Goal: Information Seeking & Learning: Learn about a topic

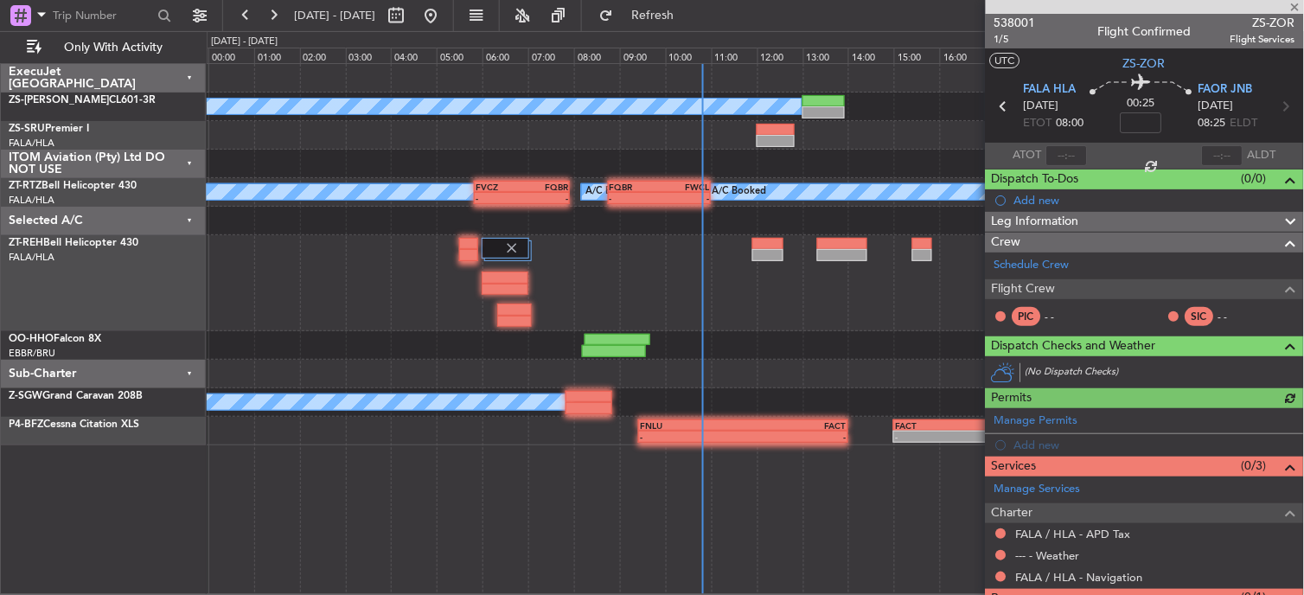
click at [1295, 4] on div at bounding box center [1145, 7] width 318 height 14
click at [1299, 1] on span at bounding box center [1295, 8] width 17 height 16
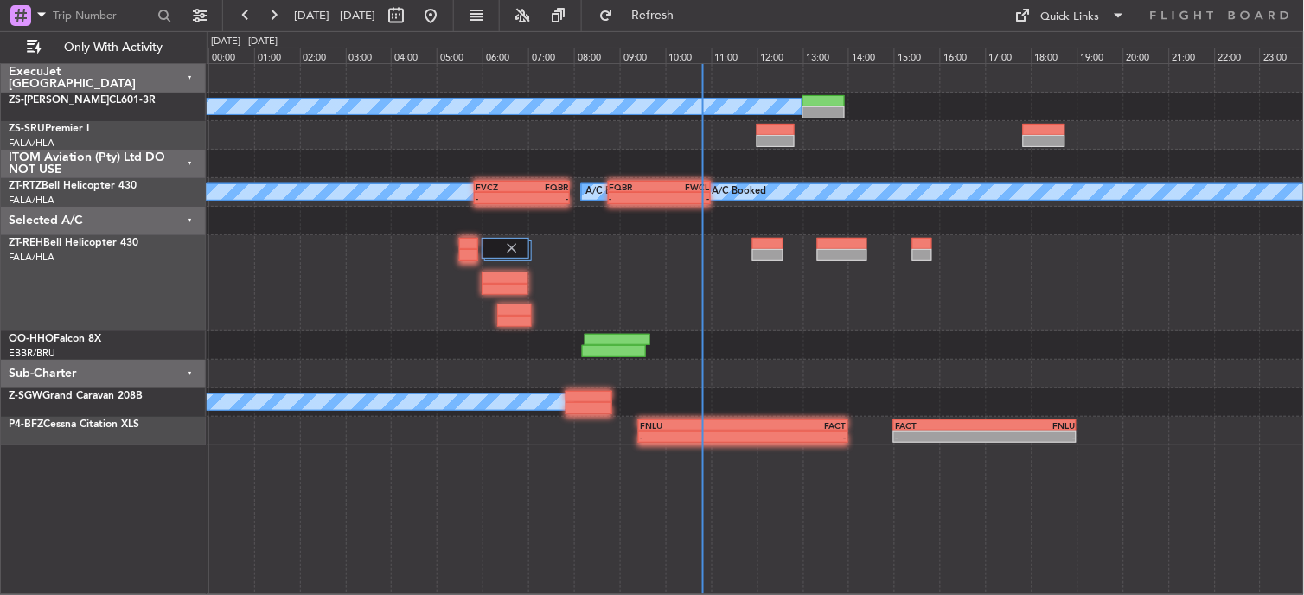
type input "0"
click at [284, 10] on button at bounding box center [273, 16] width 28 height 28
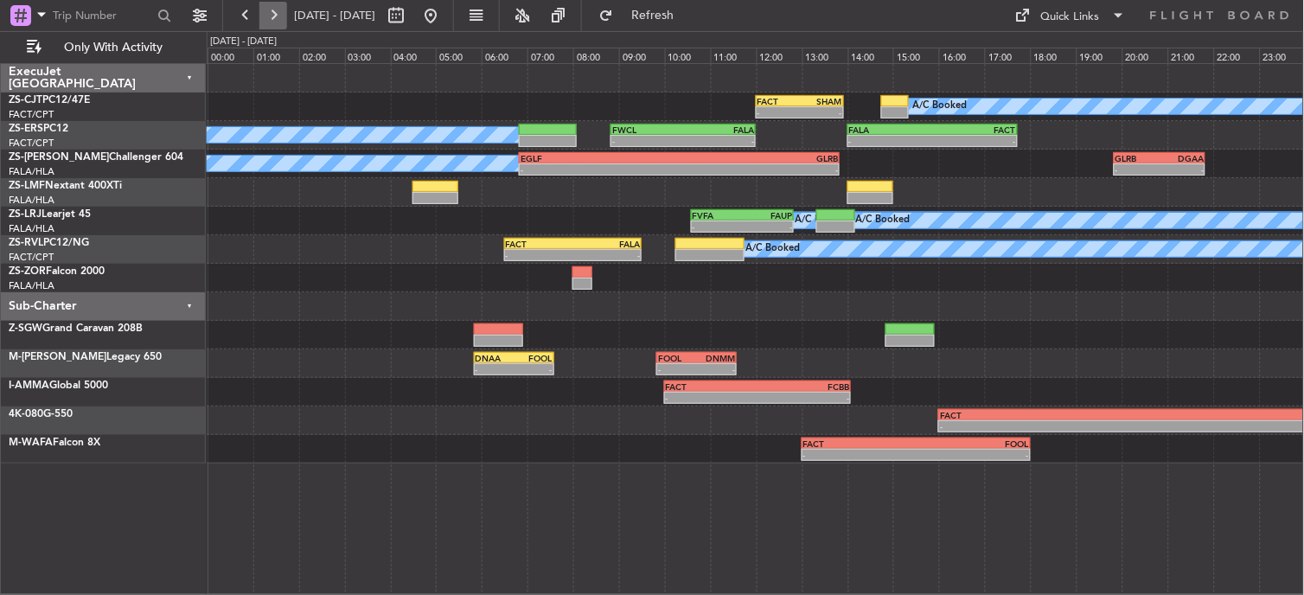
click at [274, 18] on button at bounding box center [273, 16] width 28 height 28
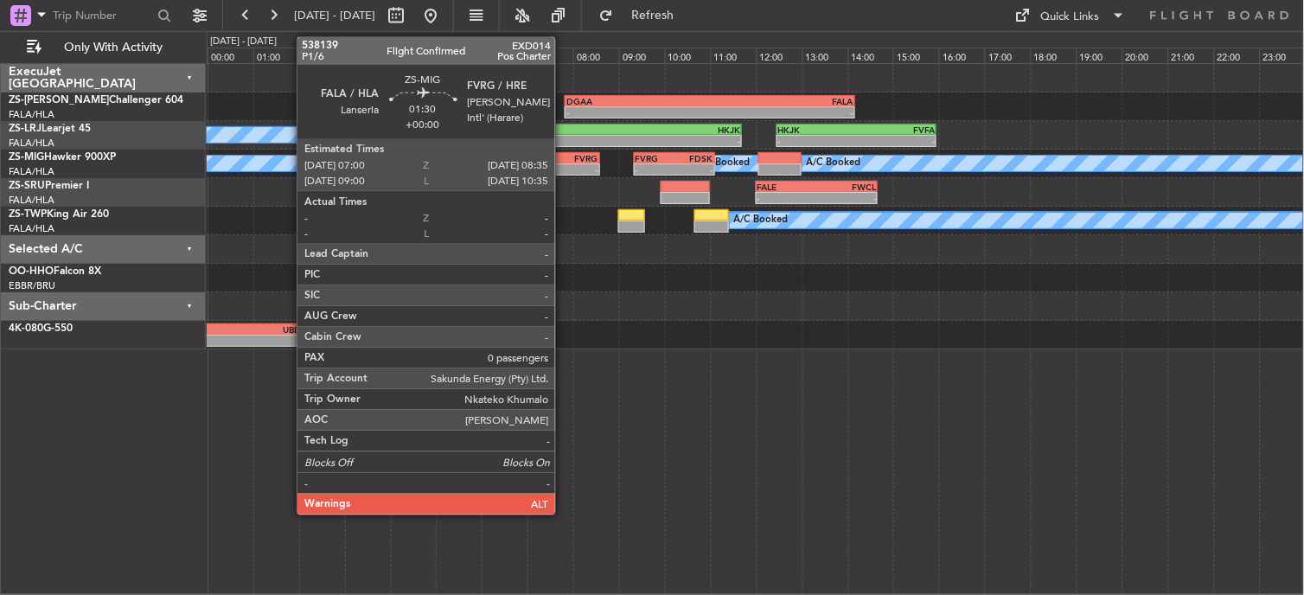
click at [564, 165] on div "-" at bounding box center [580, 169] width 35 height 10
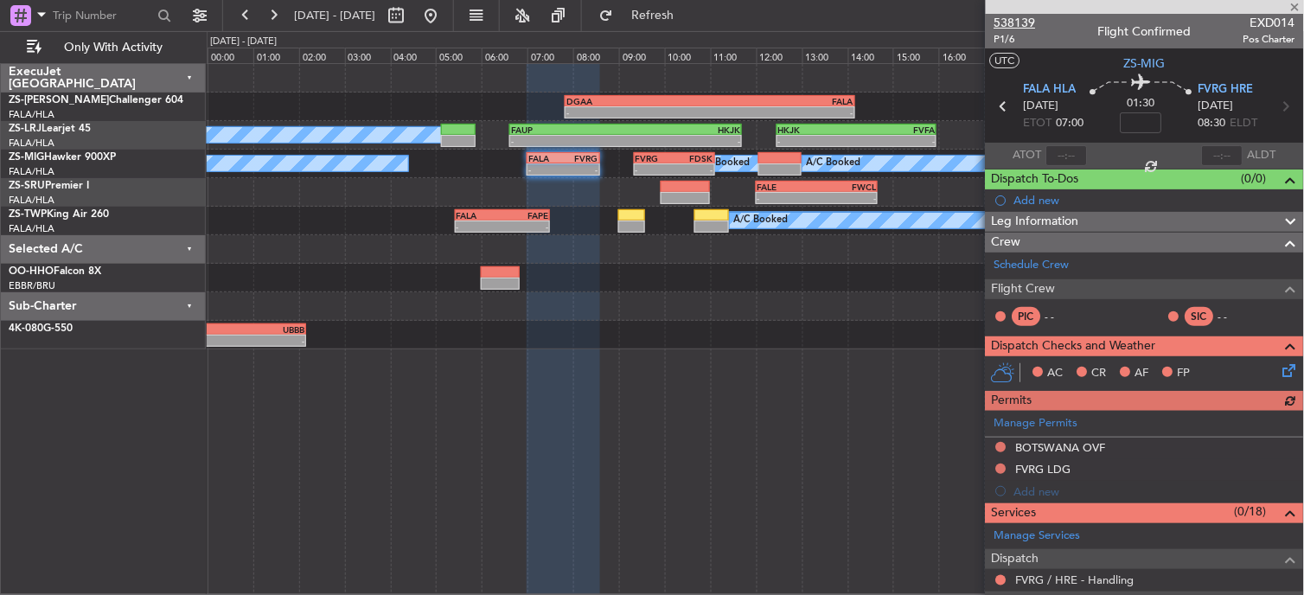
click at [1017, 23] on span "538139" at bounding box center [1015, 23] width 42 height 18
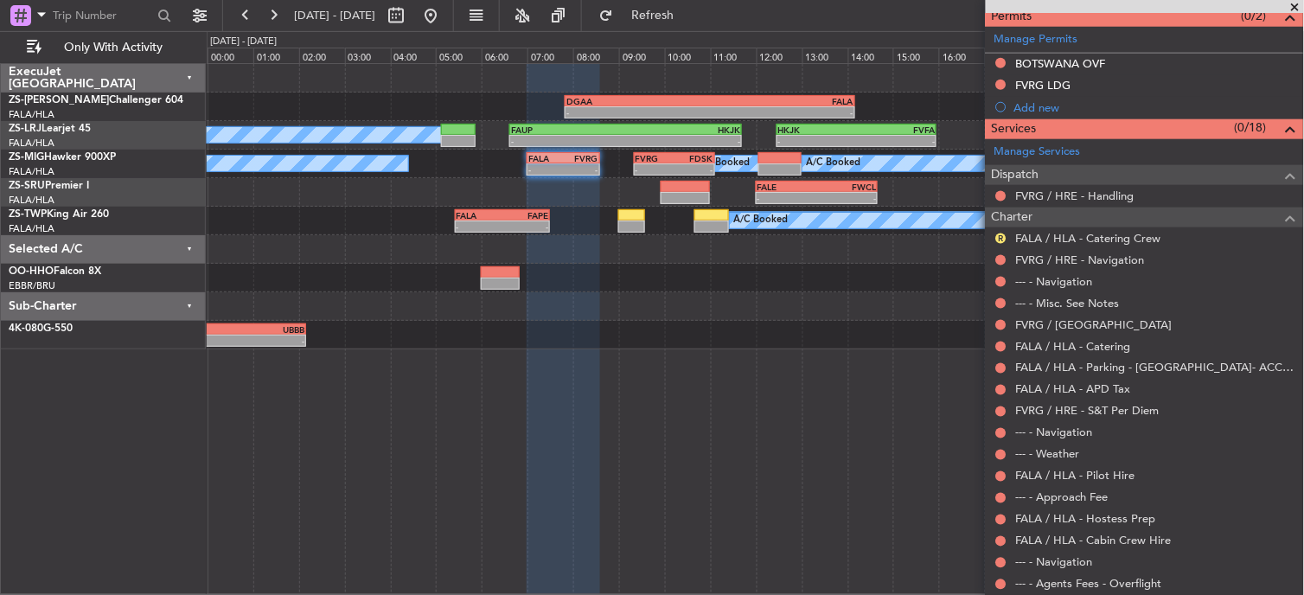
scroll to position [432, 0]
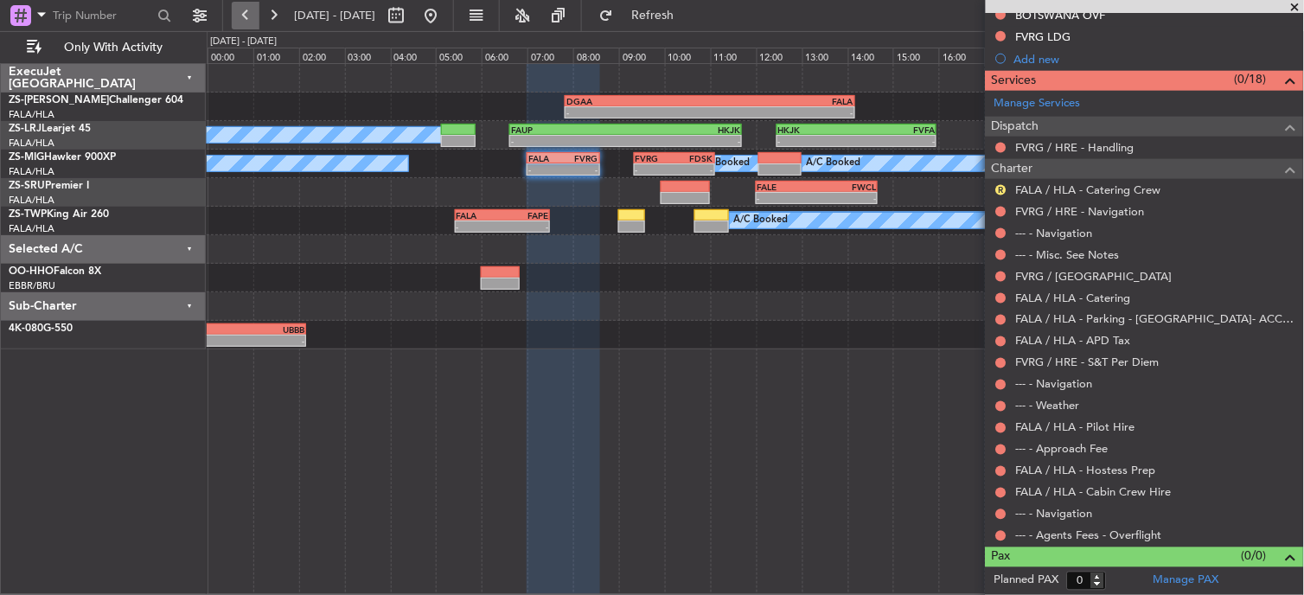
click at [252, 10] on button at bounding box center [246, 16] width 28 height 28
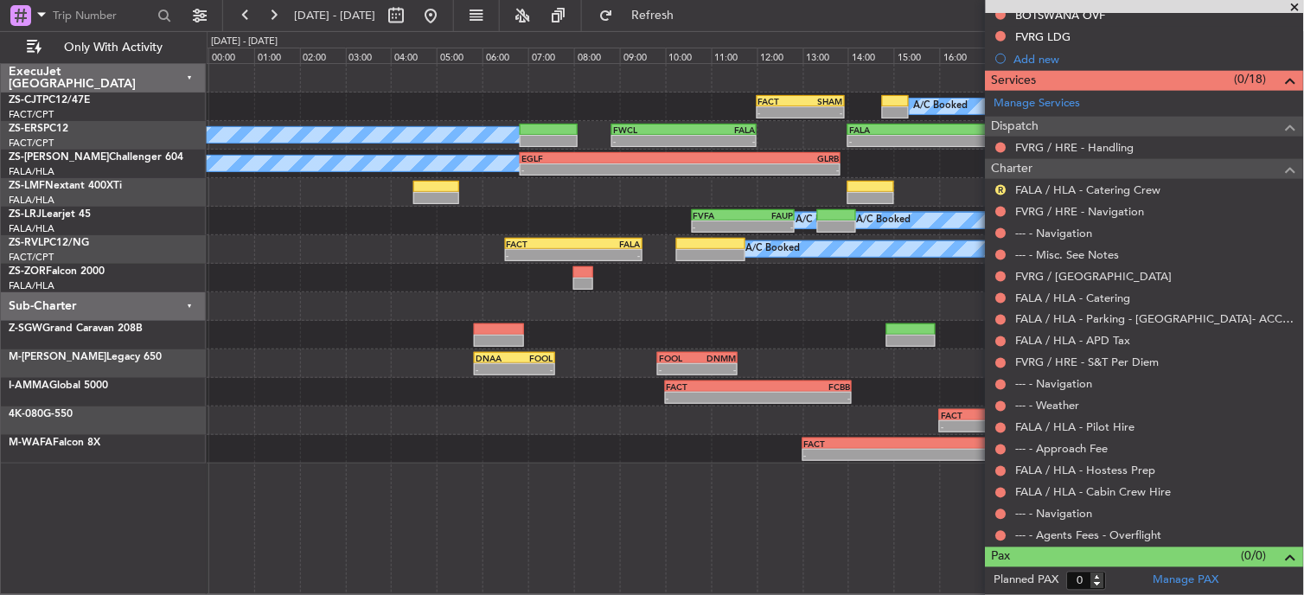
click at [1293, 7] on span at bounding box center [1295, 8] width 17 height 16
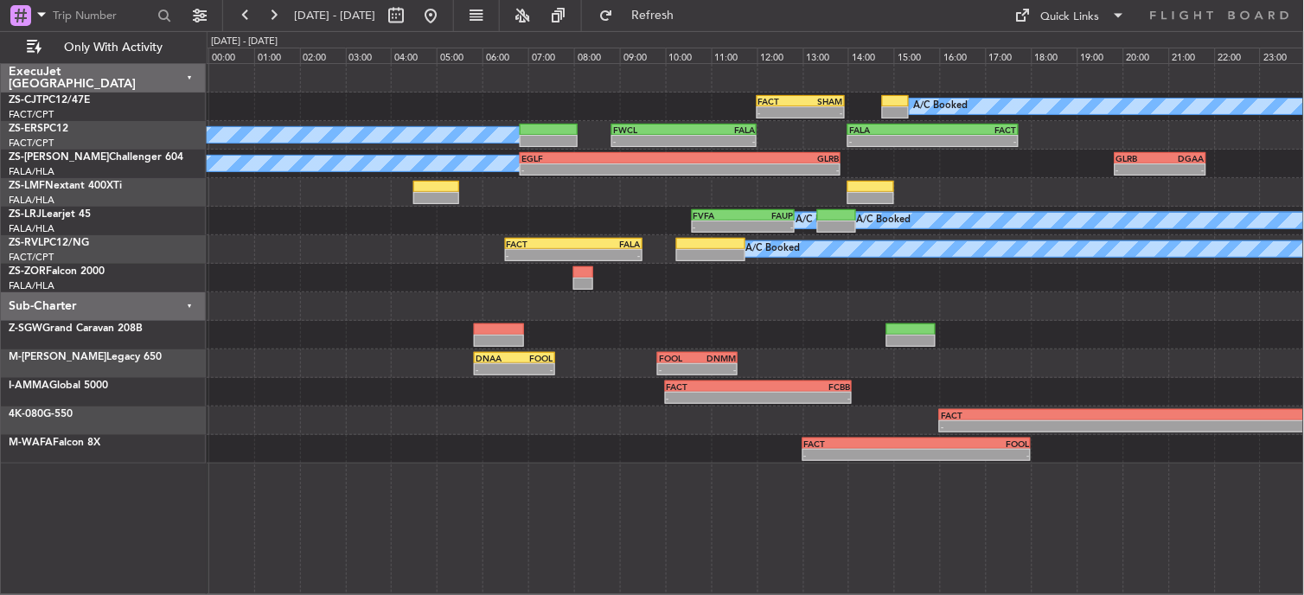
scroll to position [0, 0]
click at [248, 7] on button at bounding box center [246, 16] width 28 height 28
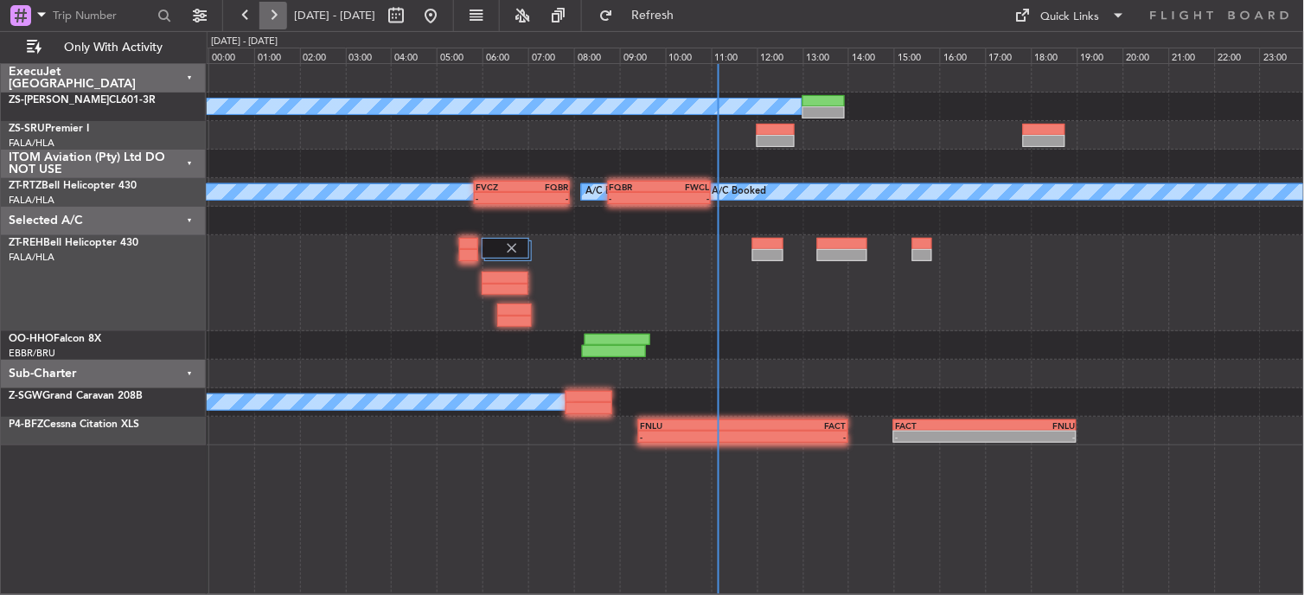
click at [272, 16] on button at bounding box center [273, 16] width 28 height 28
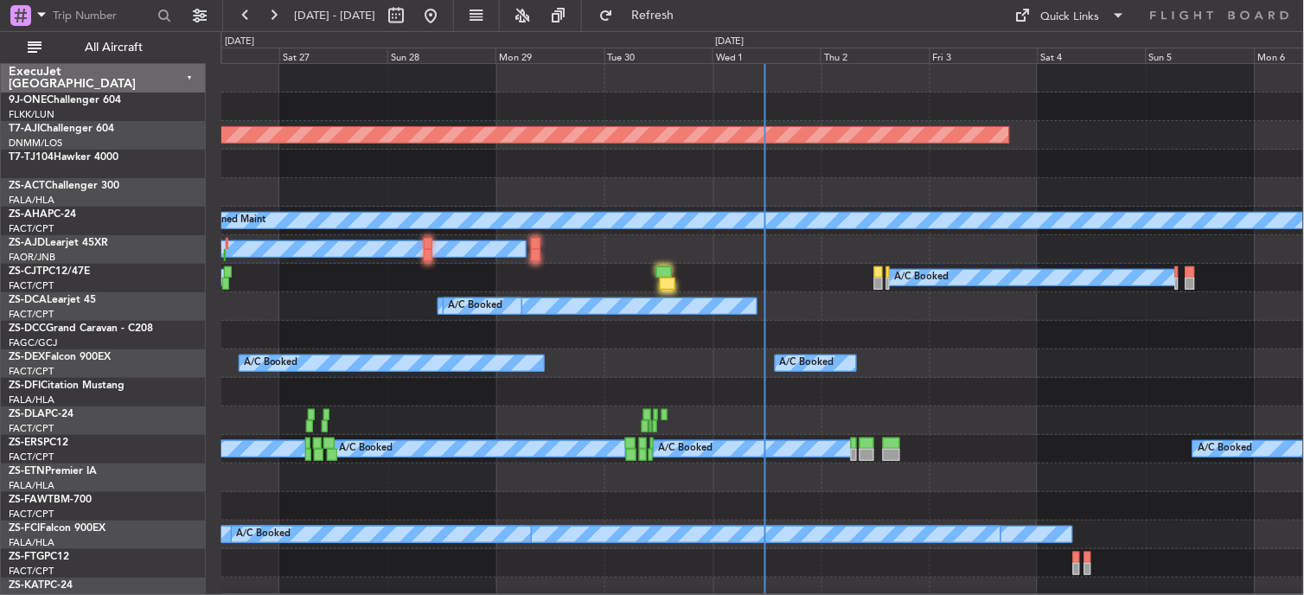
click at [943, 54] on div "Fri 3" at bounding box center [983, 56] width 108 height 16
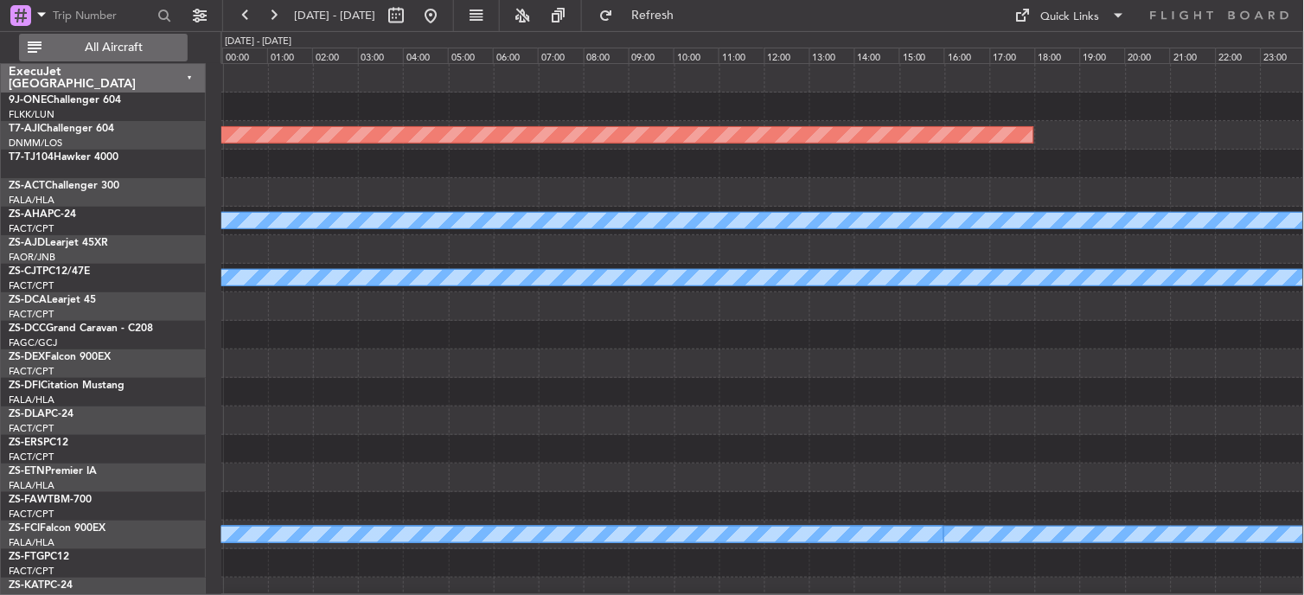
click at [88, 36] on button "All Aircraft" at bounding box center [103, 48] width 169 height 28
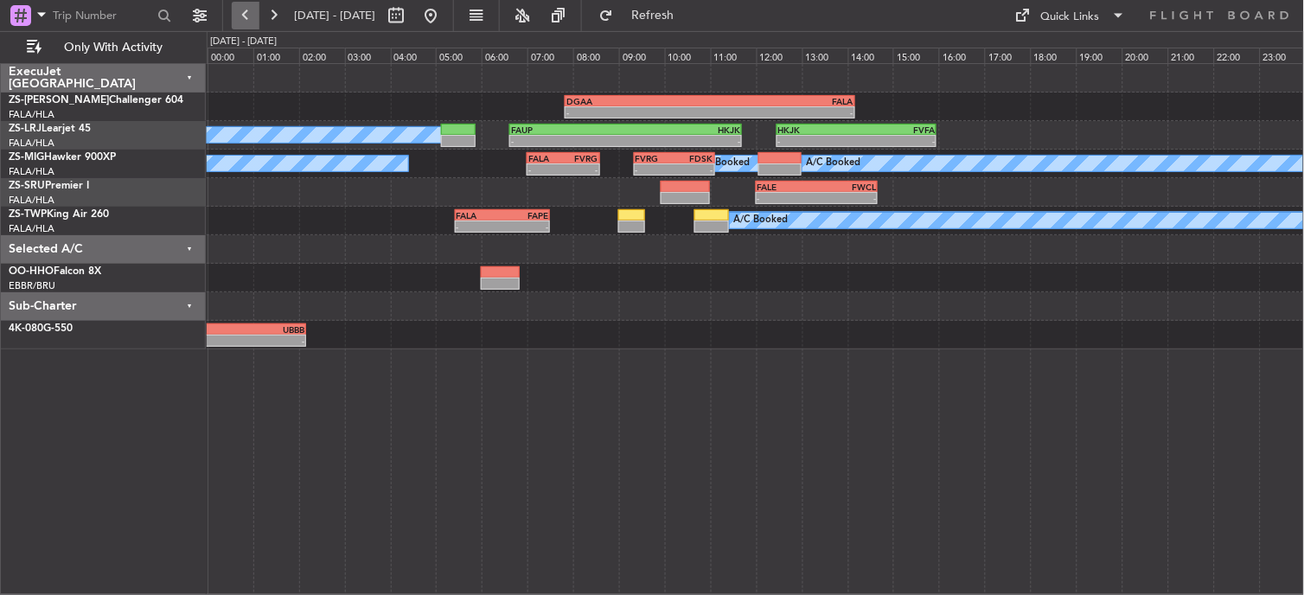
click at [246, 5] on button at bounding box center [246, 16] width 28 height 28
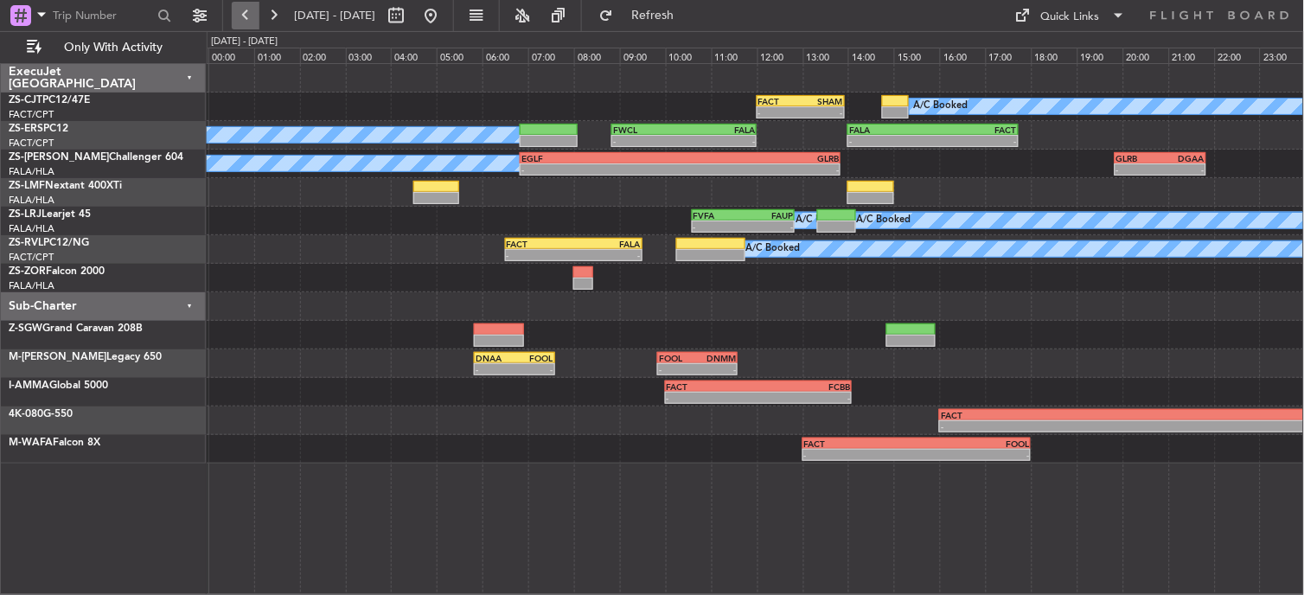
click at [247, 18] on button at bounding box center [246, 16] width 28 height 28
